Goal: Check status: Check status

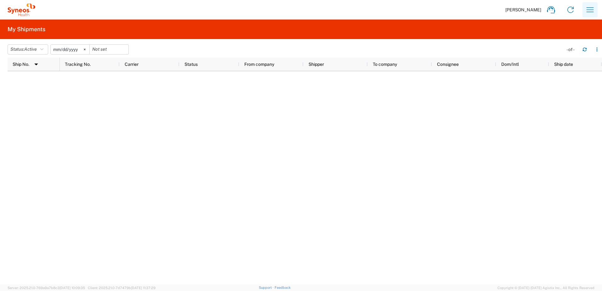
click at [593, 8] on icon "button" at bounding box center [590, 9] width 7 height 5
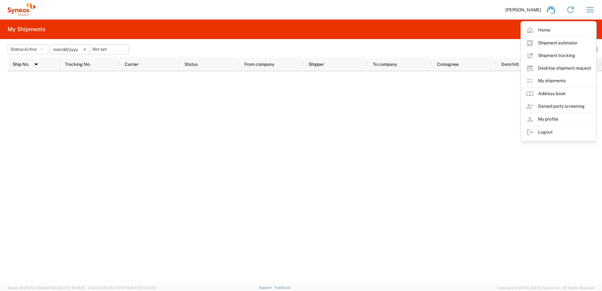
click at [569, 56] on link "Shipment tracking" at bounding box center [558, 55] width 75 height 13
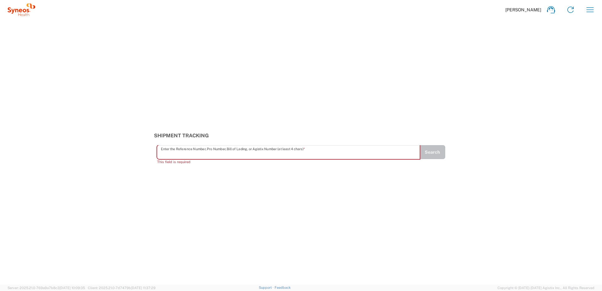
click at [194, 150] on input "text" at bounding box center [288, 152] width 255 height 11
paste input "1ZK124810218237742"
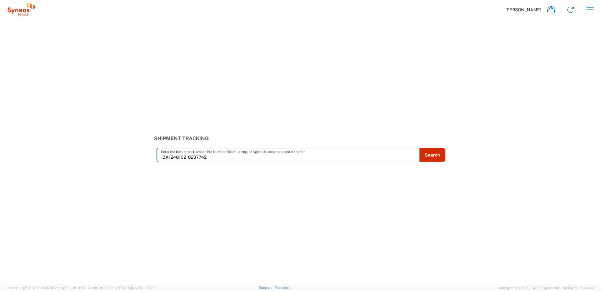
type input "1ZK124810218237742"
click at [431, 150] on button "Search" at bounding box center [433, 155] width 26 height 14
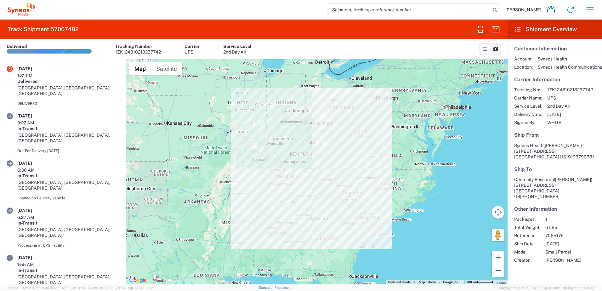
click at [373, 8] on input "search" at bounding box center [408, 10] width 163 height 12
paste input "1ZK124810220488468"
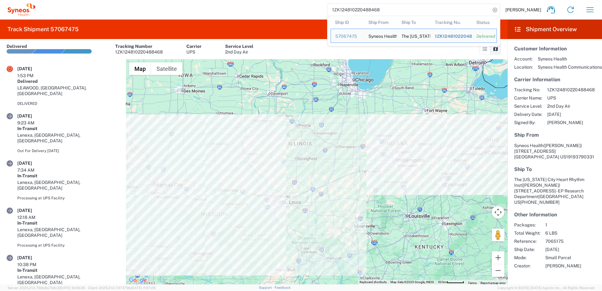
drag, startPoint x: 367, startPoint y: 9, endPoint x: 301, endPoint y: 10, distance: 65.8
click at [306, 8] on div "1ZK124810220488468 Ship ID Ship From Ship To Tracking Nu. Status Ship ID 570674…" at bounding box center [317, 9] width 565 height 15
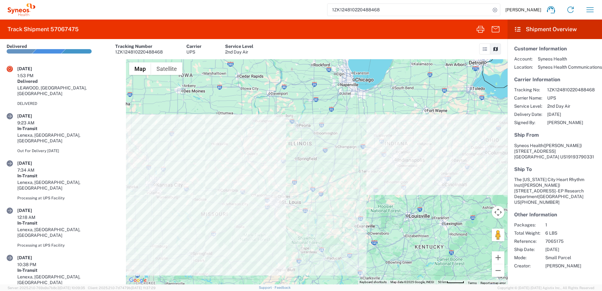
paste input "35120291"
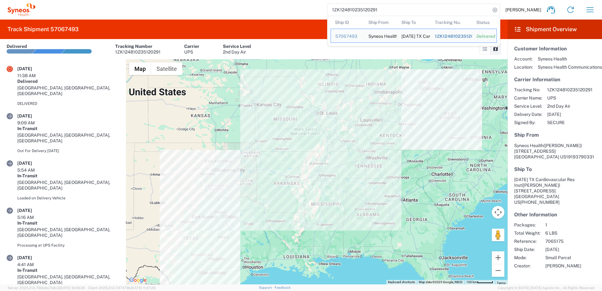
drag, startPoint x: 405, startPoint y: 11, endPoint x: 282, endPoint y: 7, distance: 123.5
click at [284, 7] on div "1ZK124810235120291 Ship ID Ship From Ship To Tracking Nu. Status Ship ID 570674…" at bounding box center [317, 9] width 565 height 15
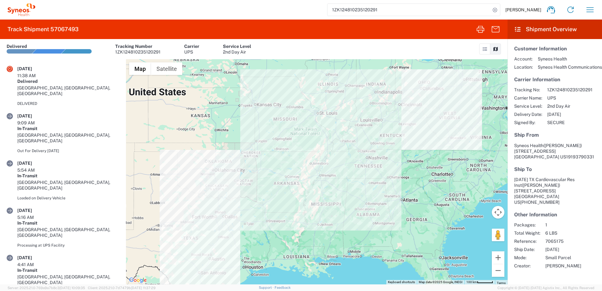
paste input "1516906"
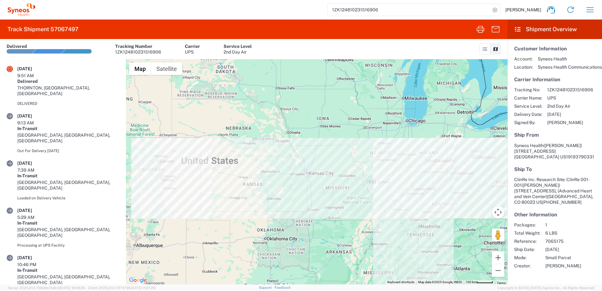
click at [392, 10] on input "1ZK124810231516906" at bounding box center [408, 10] width 163 height 12
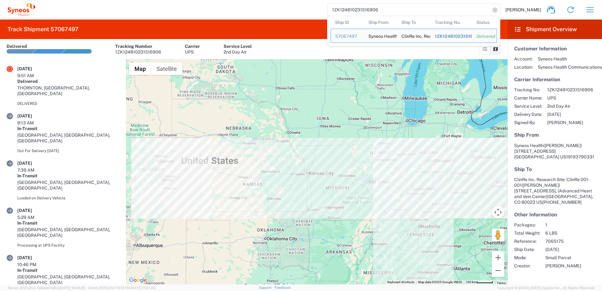
drag, startPoint x: 393, startPoint y: 10, endPoint x: 306, endPoint y: 9, distance: 86.6
click at [309, 8] on div "1ZK124810231516906 Ship ID Ship From Ship To Tracking Nu. Status Ship ID 570674…" at bounding box center [317, 9] width 565 height 15
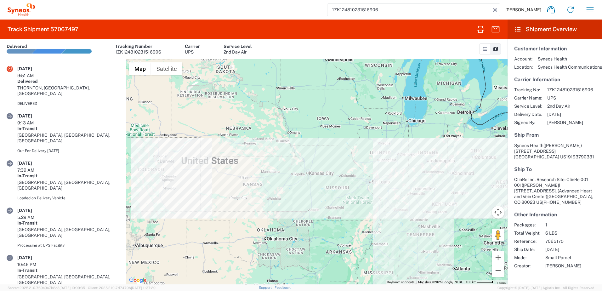
drag, startPoint x: 392, startPoint y: 11, endPoint x: 289, endPoint y: 14, distance: 103.0
click at [290, 14] on div "1ZK124810231516906 [PERSON_NAME] Home Shipment estimator Shipment tracking Desk…" at bounding box center [317, 9] width 565 height 15
paste input "5506071"
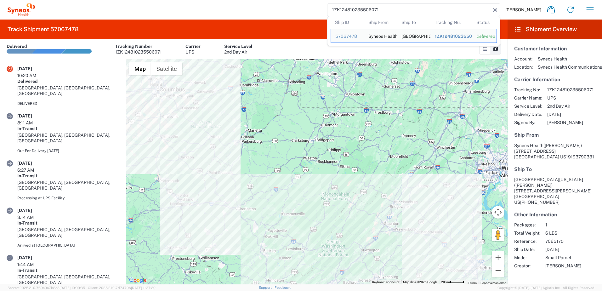
drag, startPoint x: 344, startPoint y: 3, endPoint x: 295, endPoint y: 4, distance: 48.8
click at [298, 4] on div "1ZK124810235506071 Ship ID Ship From Ship To Tracking Nu. Status Ship ID 570674…" at bounding box center [317, 9] width 565 height 15
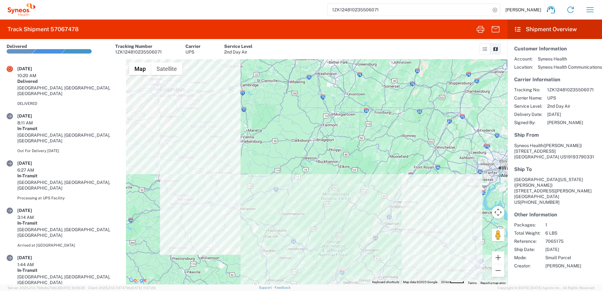
paste input "341668"
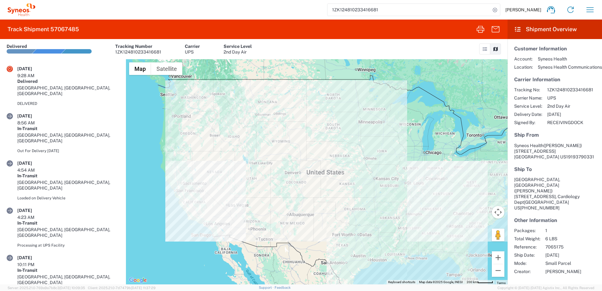
drag, startPoint x: 396, startPoint y: 9, endPoint x: 277, endPoint y: 7, distance: 119.4
click at [277, 7] on div "1ZK124810233416681 [PERSON_NAME] Home Shipment estimator Shipment tracking Desk…" at bounding box center [317, 9] width 565 height 15
paste input "00604959"
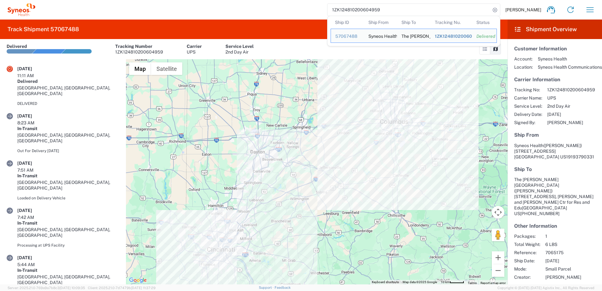
drag, startPoint x: 390, startPoint y: 10, endPoint x: 276, endPoint y: 2, distance: 113.9
click at [276, 2] on div "1ZK124810200604959 Ship ID Ship From Ship To Tracking Nu. Status Ship ID 570674…" at bounding box center [317, 9] width 565 height 15
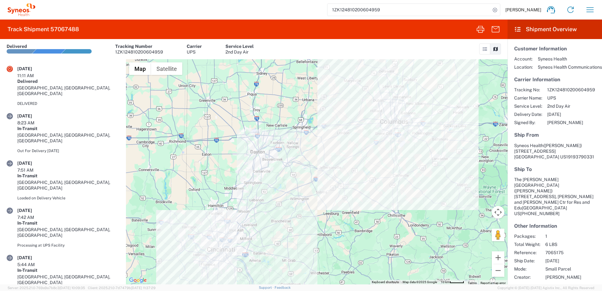
paste input "15170"
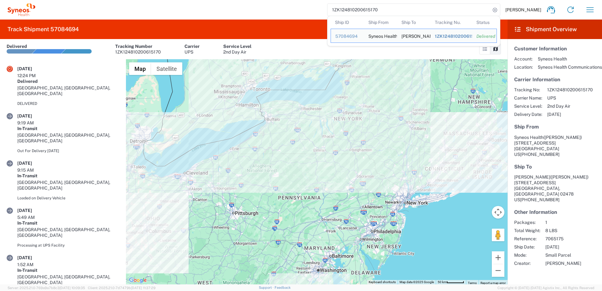
drag, startPoint x: 388, startPoint y: 11, endPoint x: 293, endPoint y: 13, distance: 94.2
click at [295, 13] on div "1ZK124810200615170 Ship ID Ship From Ship To Tracking Nu. Status Ship ID 570846…" at bounding box center [317, 9] width 565 height 15
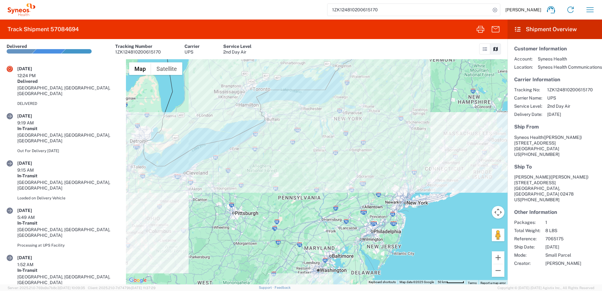
paste input "31171323"
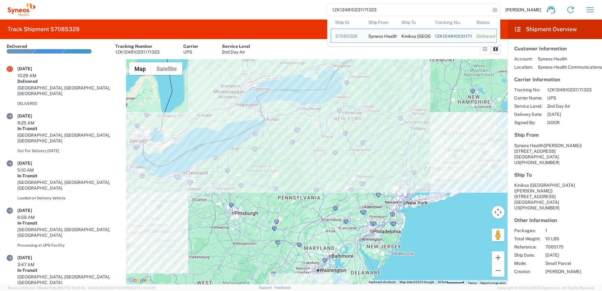
drag, startPoint x: 405, startPoint y: 11, endPoint x: 305, endPoint y: 12, distance: 100.5
click at [302, 11] on div "1ZK124810231171323 Ship ID Ship From Ship To Tracking Nu. Status Ship ID 570853…" at bounding box center [317, 9] width 565 height 15
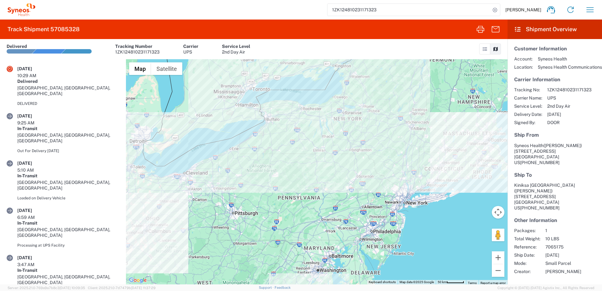
paste input "3828718"
type input "1ZK124810233828718"
